Goal: Transaction & Acquisition: Download file/media

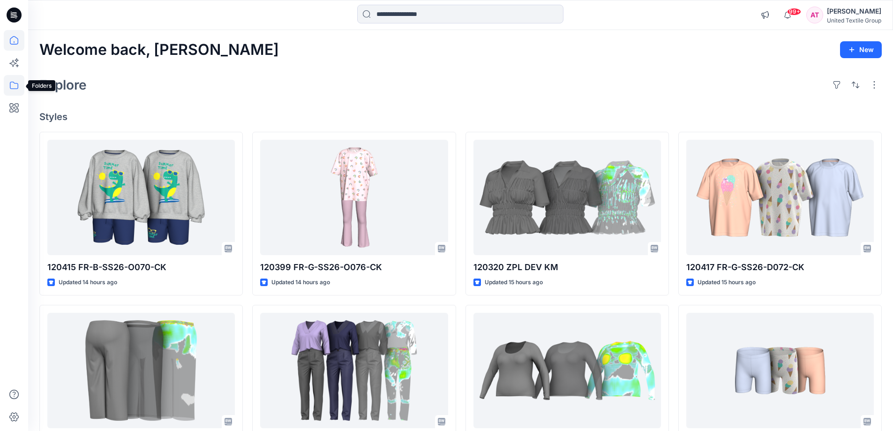
click at [15, 90] on icon at bounding box center [14, 85] width 21 height 21
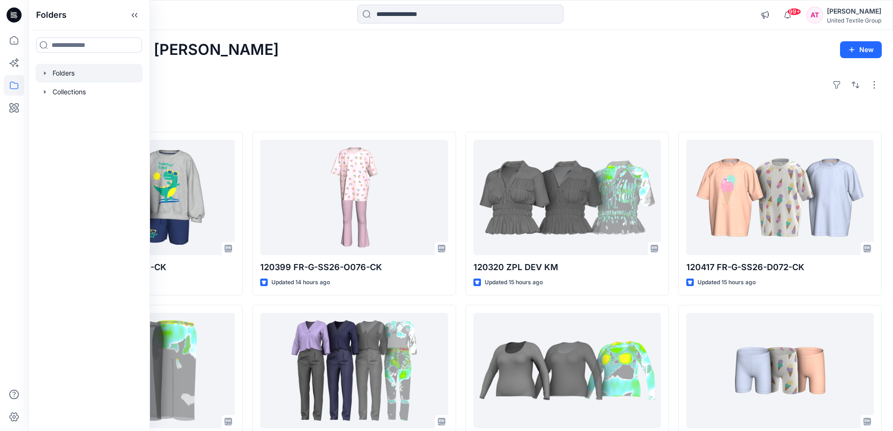
click at [60, 75] on div at bounding box center [89, 73] width 107 height 19
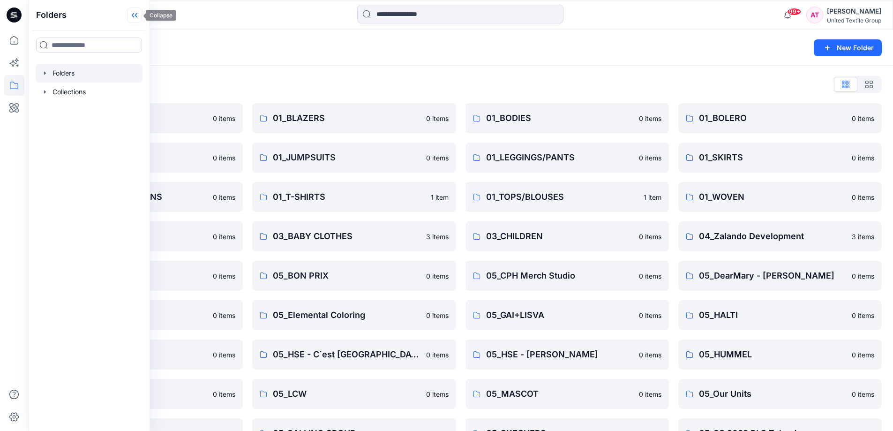
click at [132, 17] on icon at bounding box center [134, 14] width 15 height 15
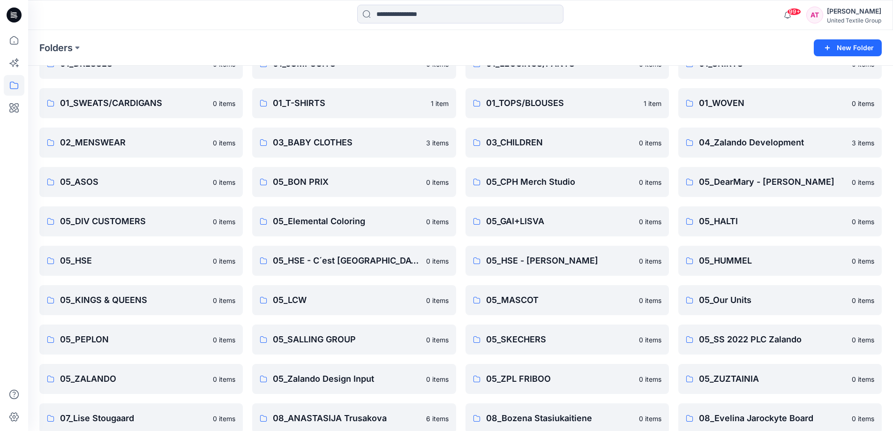
scroll to position [225, 0]
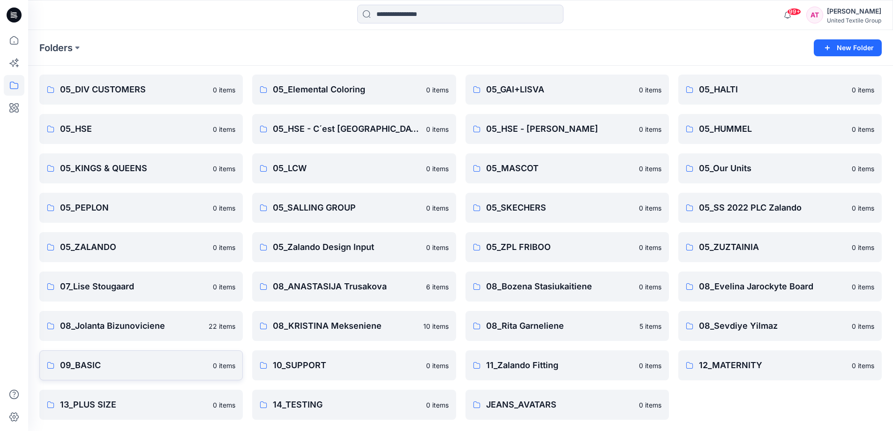
click at [173, 368] on p "09_BASIC" at bounding box center [133, 364] width 147 height 13
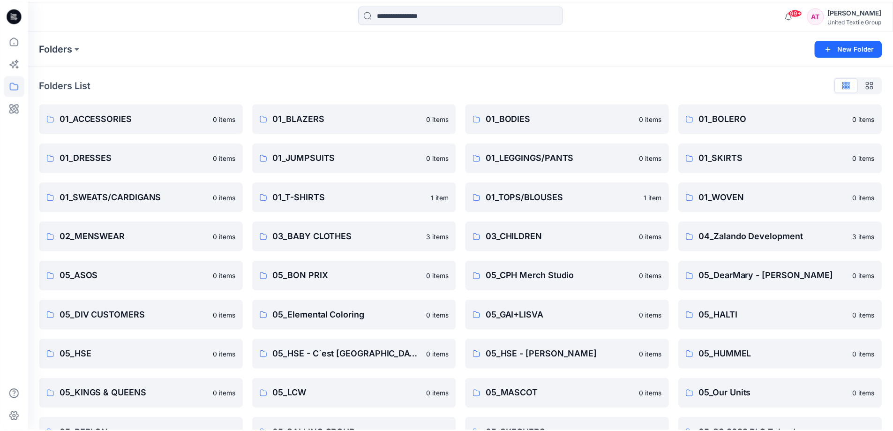
scroll to position [225, 0]
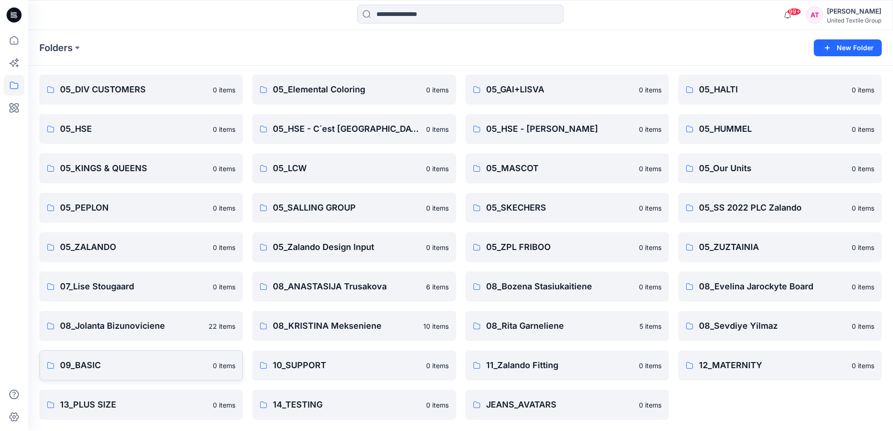
click at [149, 370] on p "09_BASIC" at bounding box center [133, 364] width 147 height 13
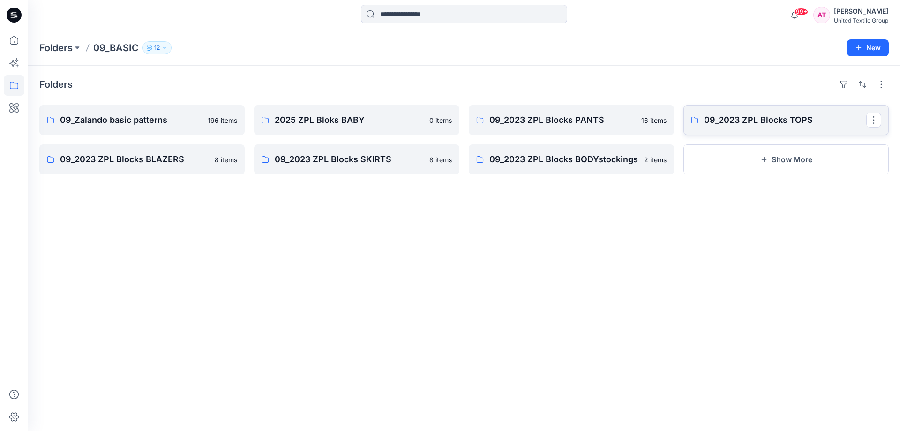
click at [709, 127] on link "09_2023 ZPL Blocks TOPS" at bounding box center [785, 120] width 205 height 30
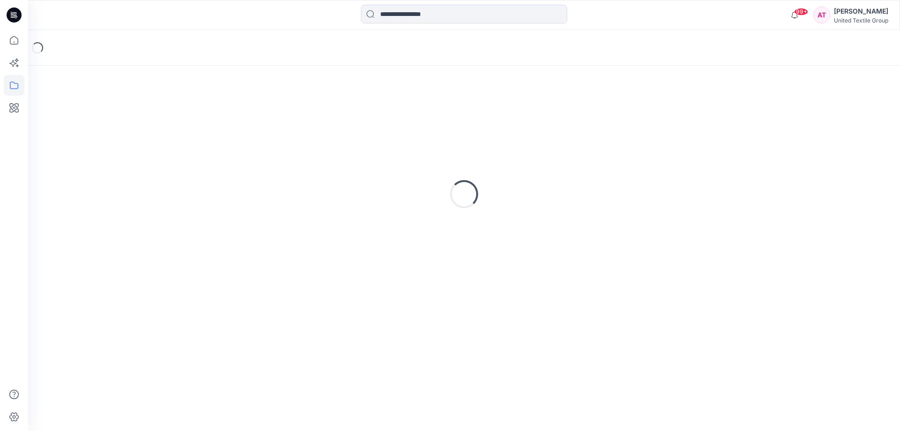
click at [709, 127] on div "Loading..." at bounding box center [463, 194] width 849 height 234
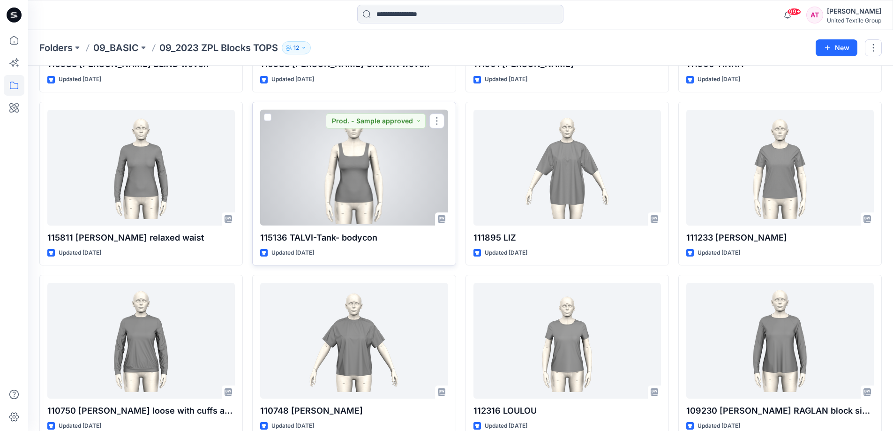
scroll to position [1734, 0]
click at [407, 194] on div at bounding box center [353, 167] width 187 height 116
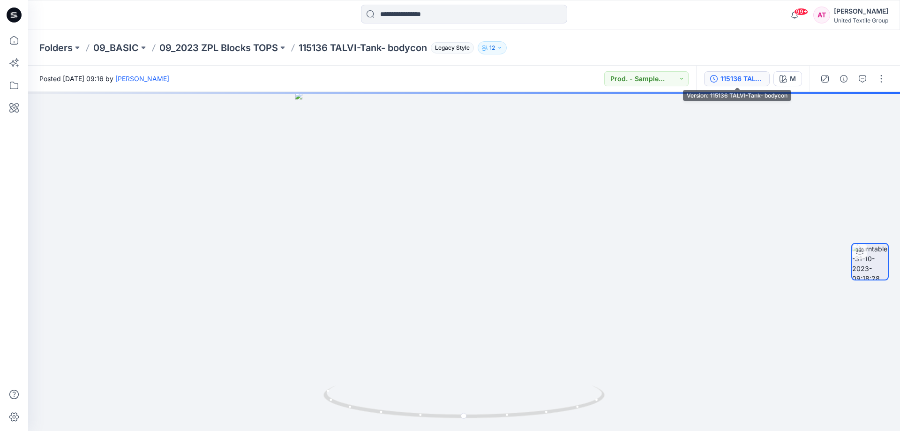
click at [719, 82] on button "115136 TALVI-Tank- bodycon" at bounding box center [737, 78] width 66 height 15
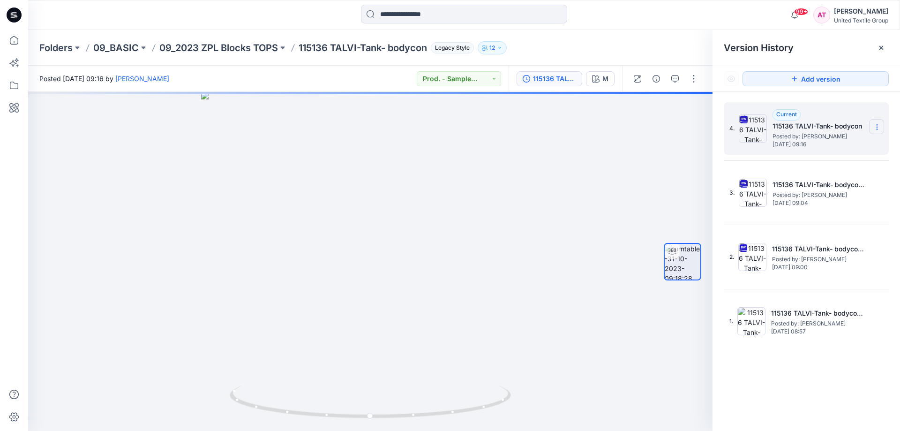
click at [876, 129] on icon at bounding box center [876, 126] width 7 height 7
click at [830, 140] on div "Download Source BW File" at bounding box center [826, 145] width 109 height 19
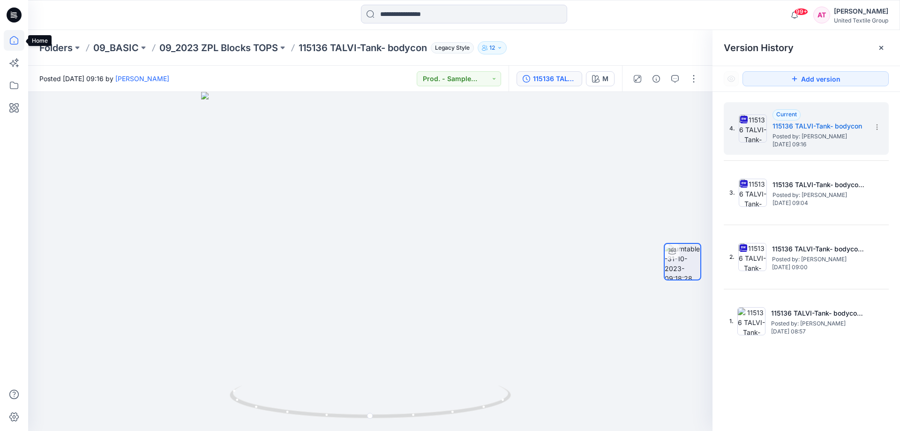
click at [16, 39] on icon at bounding box center [14, 40] width 21 height 21
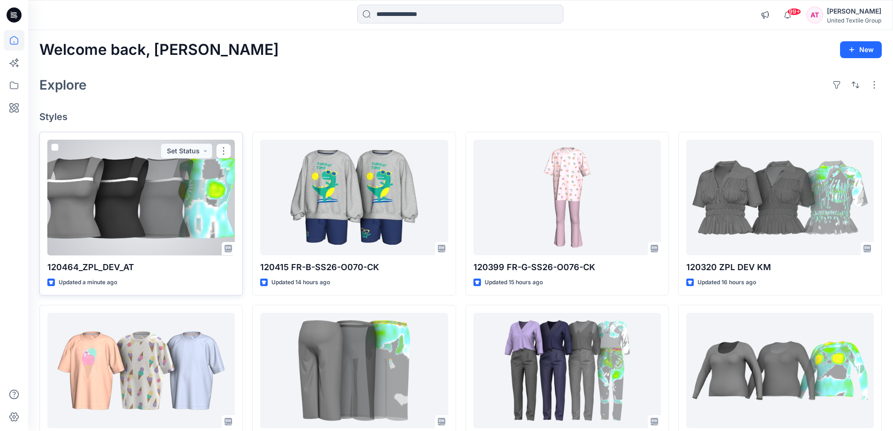
click at [157, 199] on div at bounding box center [140, 198] width 187 height 116
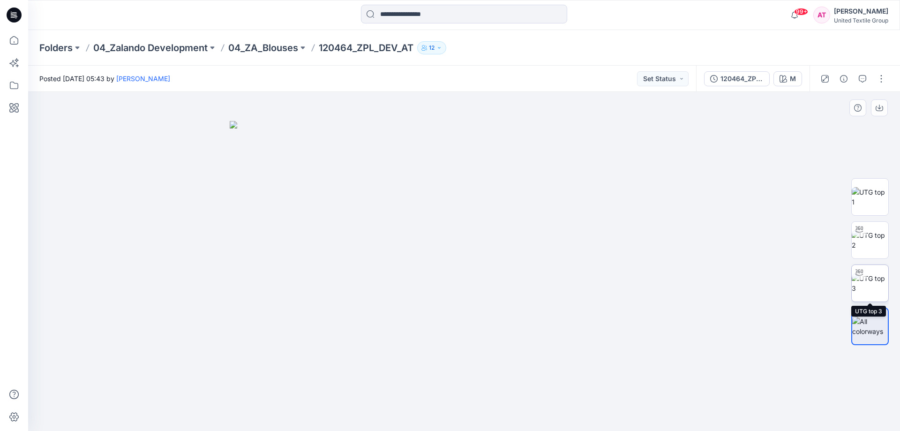
click at [873, 285] on img at bounding box center [869, 283] width 37 height 20
drag, startPoint x: 530, startPoint y: 418, endPoint x: 420, endPoint y: 407, distance: 110.6
click at [420, 407] on icon at bounding box center [464, 402] width 283 height 35
